Goal: Task Accomplishment & Management: Use online tool/utility

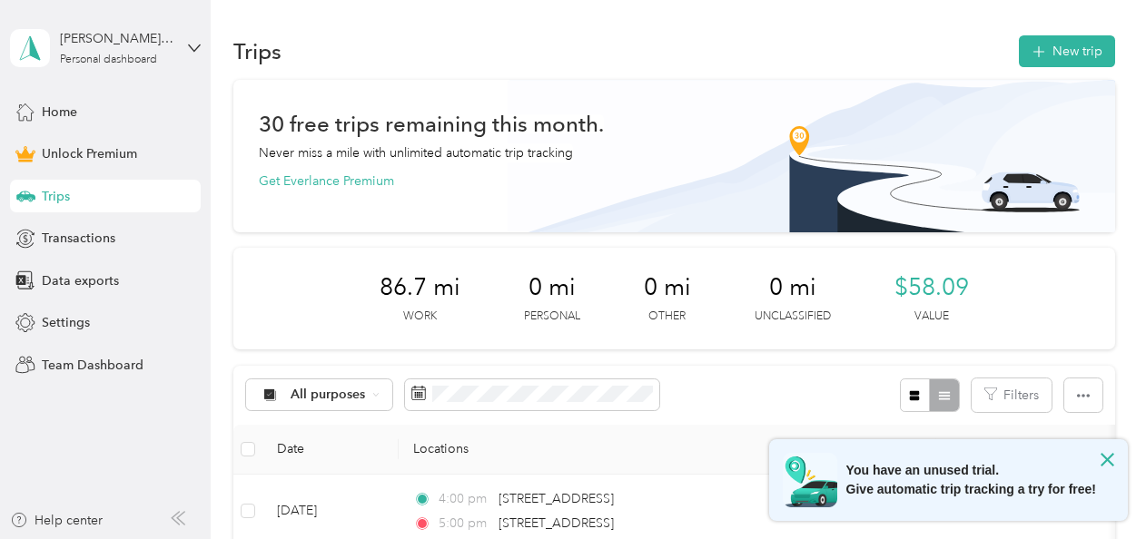
scroll to position [91, 0]
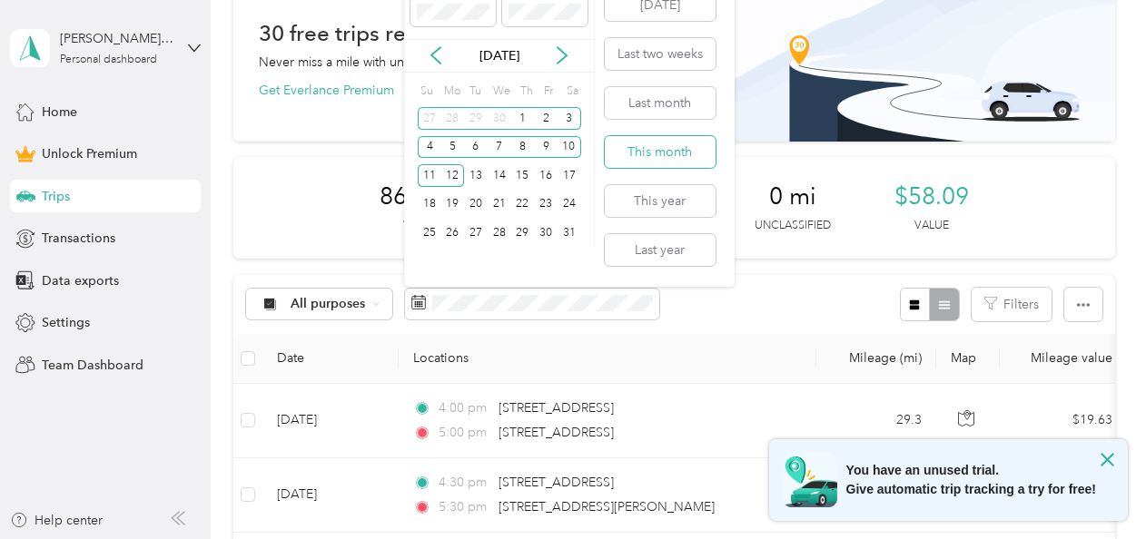
click at [677, 156] on button "This month" at bounding box center [660, 152] width 111 height 32
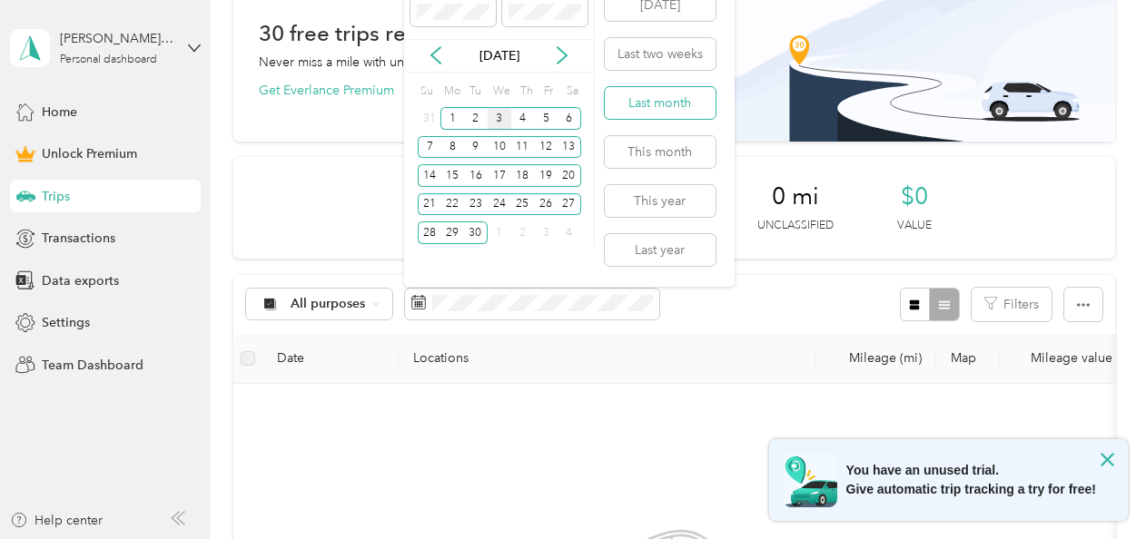
click at [675, 108] on button "Last month" at bounding box center [660, 103] width 111 height 32
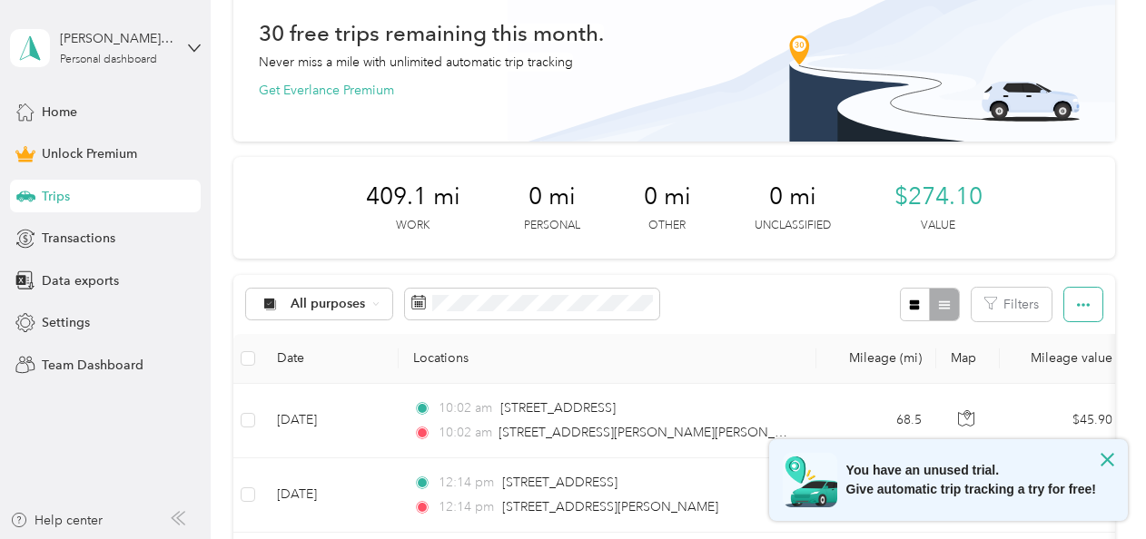
click at [1077, 304] on icon "button" at bounding box center [1083, 305] width 13 height 13
click at [1044, 367] on span "Export" at bounding box center [1052, 369] width 38 height 15
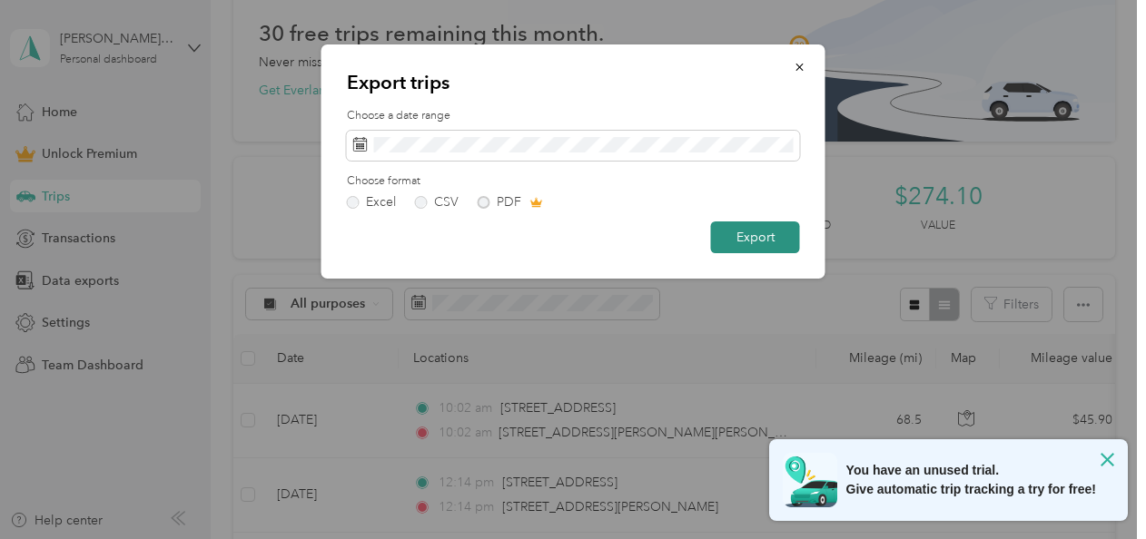
click at [740, 241] on button "Export" at bounding box center [755, 238] width 89 height 32
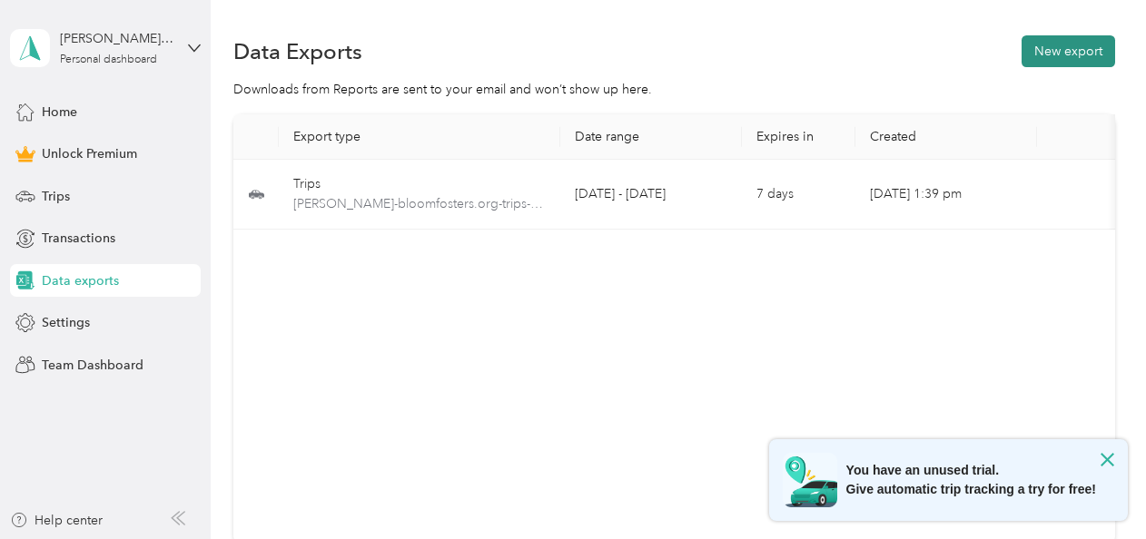
click at [1054, 54] on button "New export" at bounding box center [1068, 51] width 94 height 32
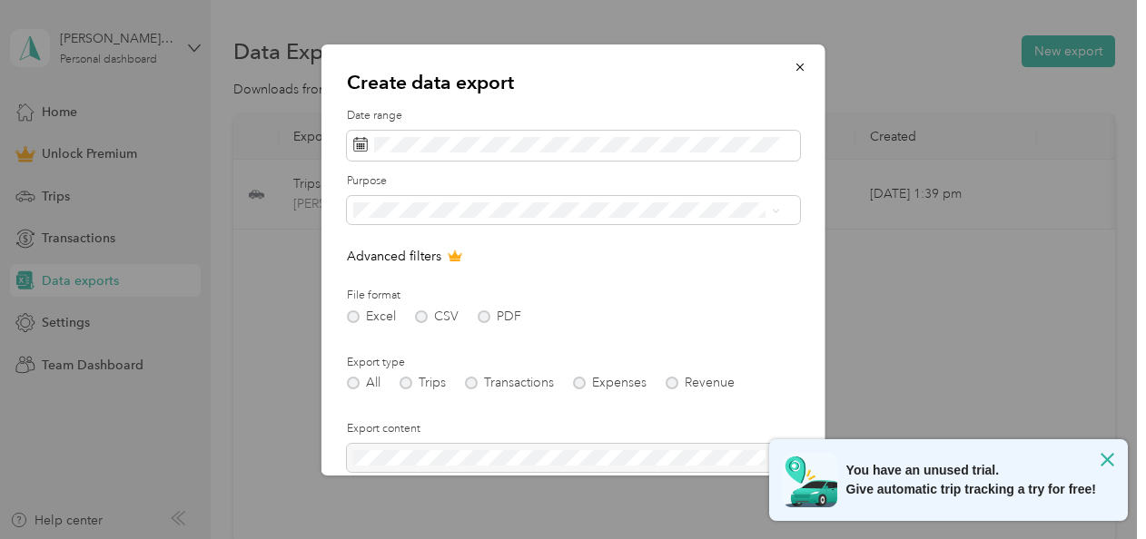
drag, startPoint x: 943, startPoint y: 378, endPoint x: 837, endPoint y: 225, distance: 185.9
click at [942, 379] on div "Create data export Date range Purpose Advanced filters File format Excel CSV PD…" at bounding box center [825, 262] width 504 height 437
click at [792, 68] on button "button" at bounding box center [800, 67] width 38 height 32
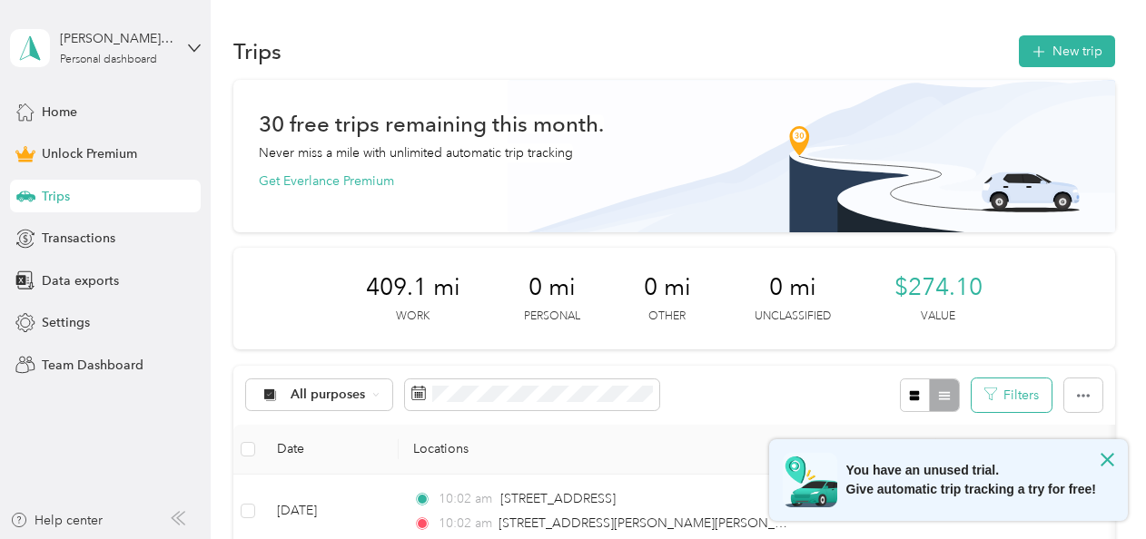
scroll to position [272, 0]
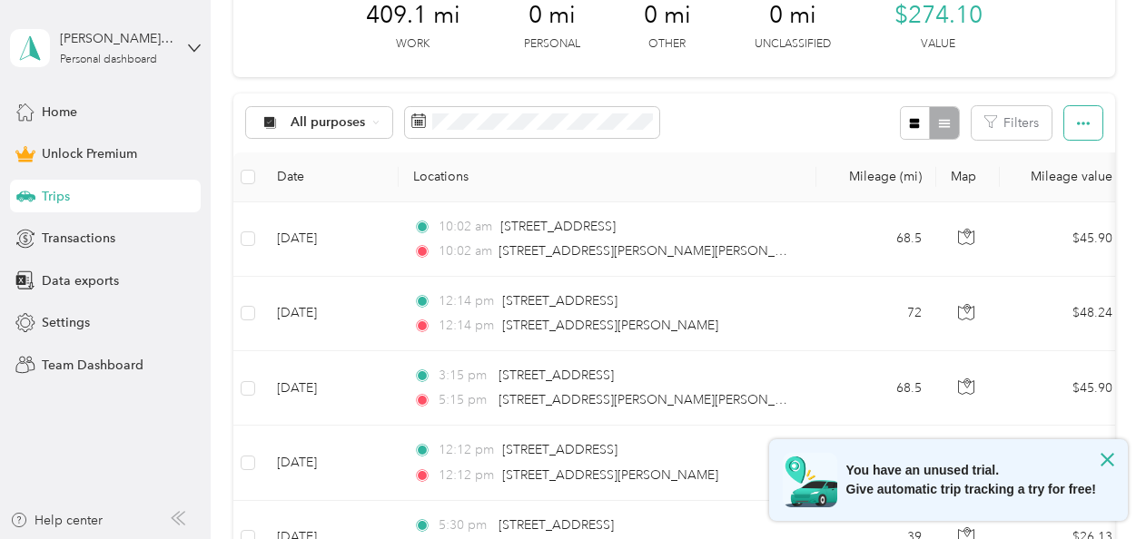
click at [1068, 123] on button "button" at bounding box center [1083, 123] width 38 height 34
click at [1040, 191] on span "Export" at bounding box center [1052, 188] width 38 height 15
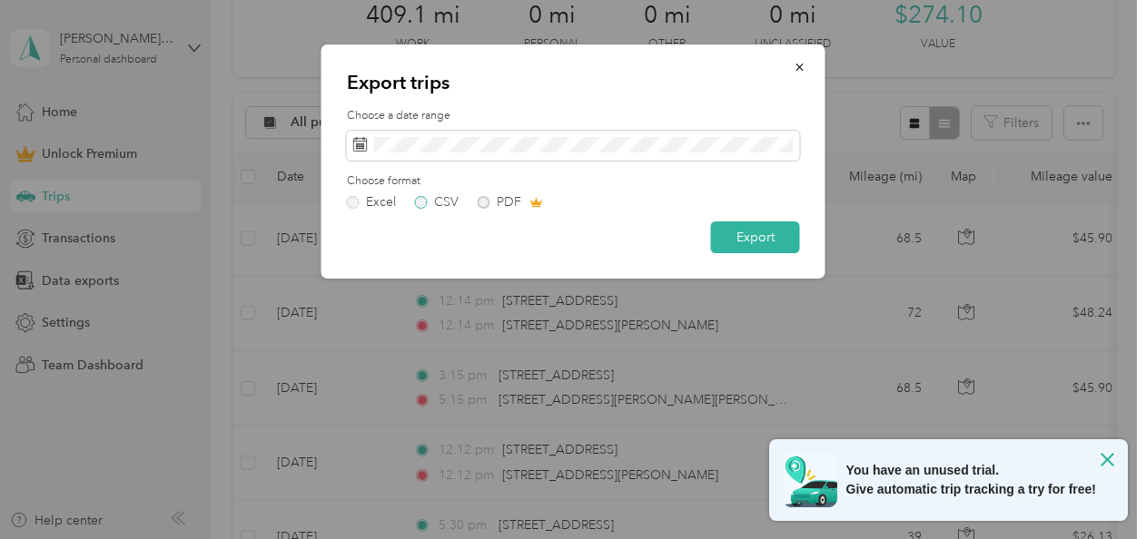
click at [421, 202] on label "CSV" at bounding box center [437, 202] width 44 height 13
click at [790, 73] on button "button" at bounding box center [800, 67] width 38 height 32
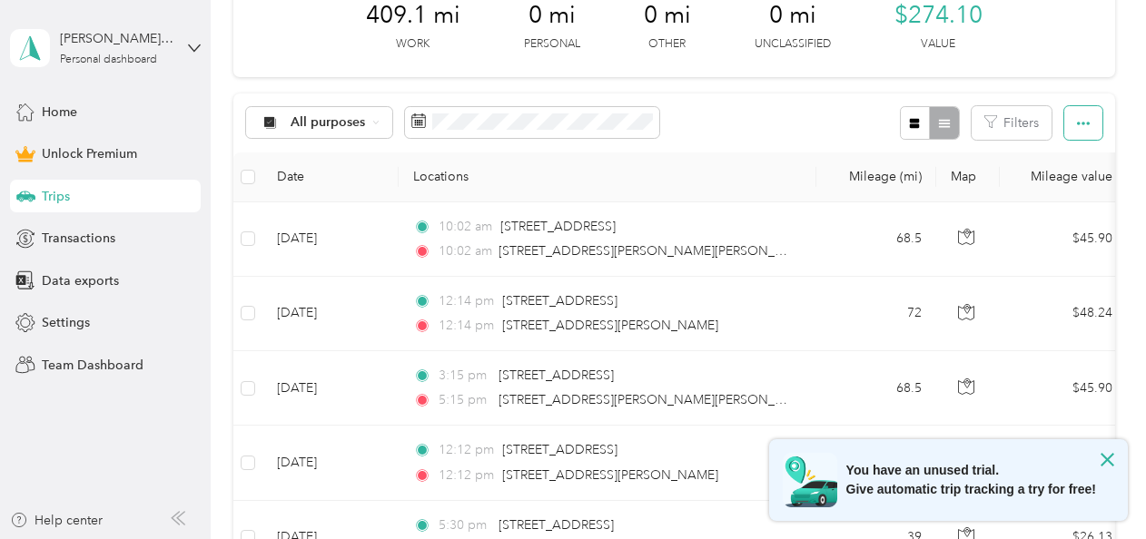
click at [1064, 116] on button "button" at bounding box center [1083, 123] width 38 height 34
